Goal: Task Accomplishment & Management: Use online tool/utility

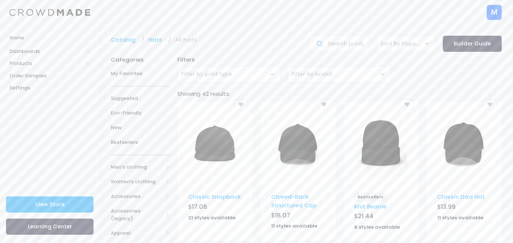
click at [392, 174] on img at bounding box center [381, 144] width 53 height 75
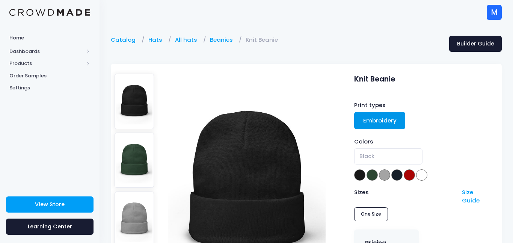
click at [384, 123] on link "Embroidery" at bounding box center [379, 120] width 51 height 17
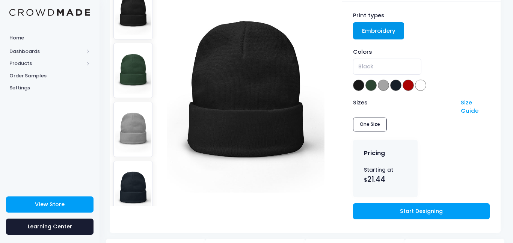
scroll to position [91, 3]
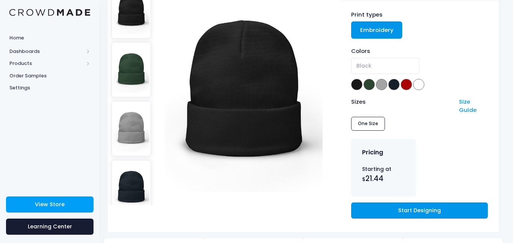
click at [390, 208] on link "Start Designing" at bounding box center [419, 210] width 137 height 16
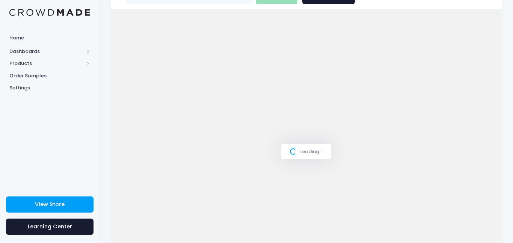
scroll to position [80, 0]
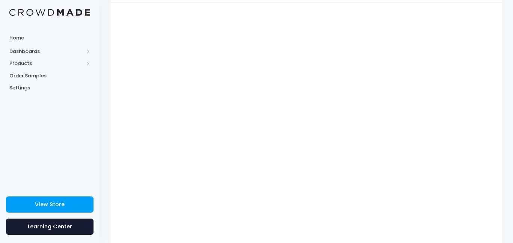
type input "$21.44"
